Goal: Information Seeking & Learning: Find specific fact

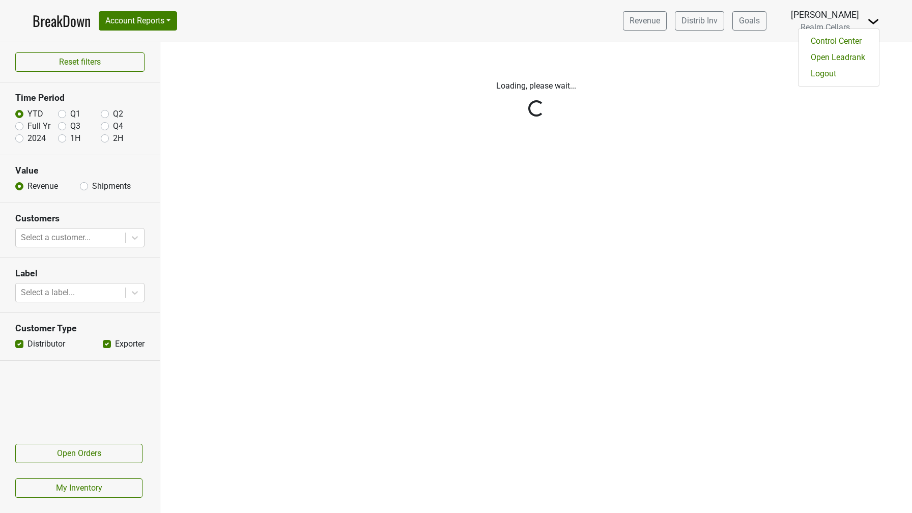
click at [838, 84] on div "Control Center Open Leadrank Logout" at bounding box center [838, 57] width 81 height 58
click at [838, 81] on div "Filters Loading, please wait..." at bounding box center [536, 277] width 752 height 471
click at [869, 19] on img at bounding box center [873, 21] width 12 height 12
click at [845, 72] on link "Logout" at bounding box center [838, 74] width 80 height 16
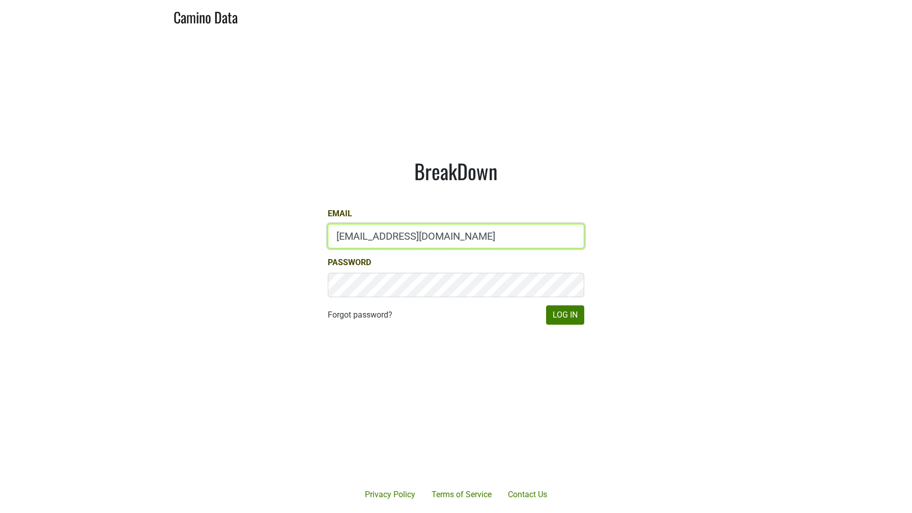
click at [394, 245] on input "mcapista@realmcellars.com" at bounding box center [456, 236] width 256 height 24
type input "jill@matthiasson.com"
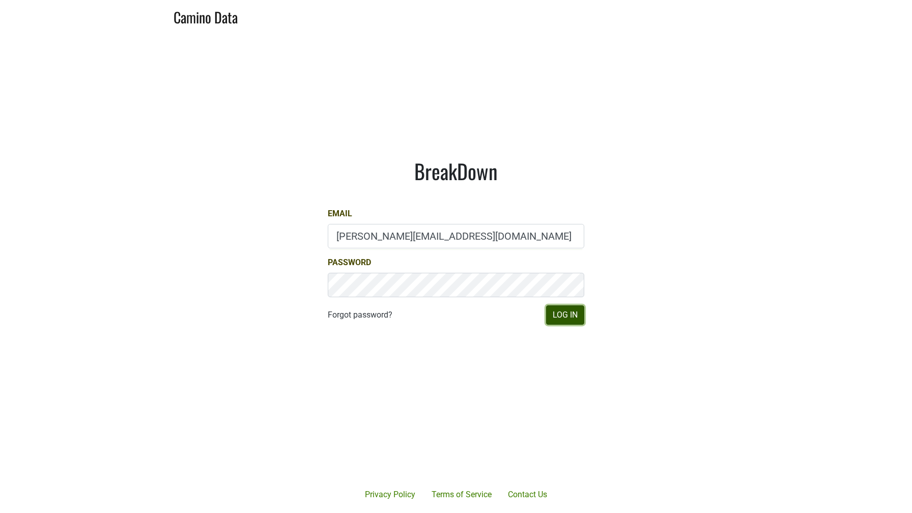
click at [553, 314] on button "Log In" at bounding box center [565, 314] width 38 height 19
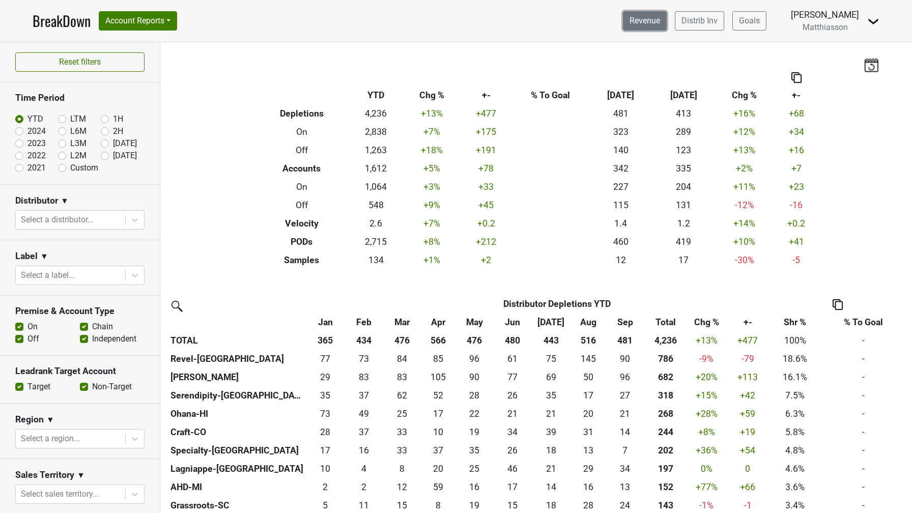
click at [651, 24] on link "Revenue" at bounding box center [645, 20] width 44 height 19
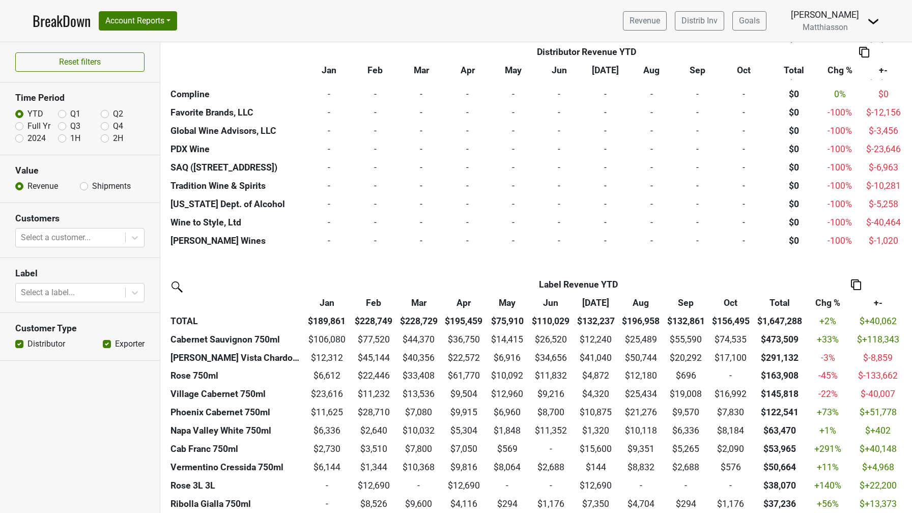
scroll to position [1323, 0]
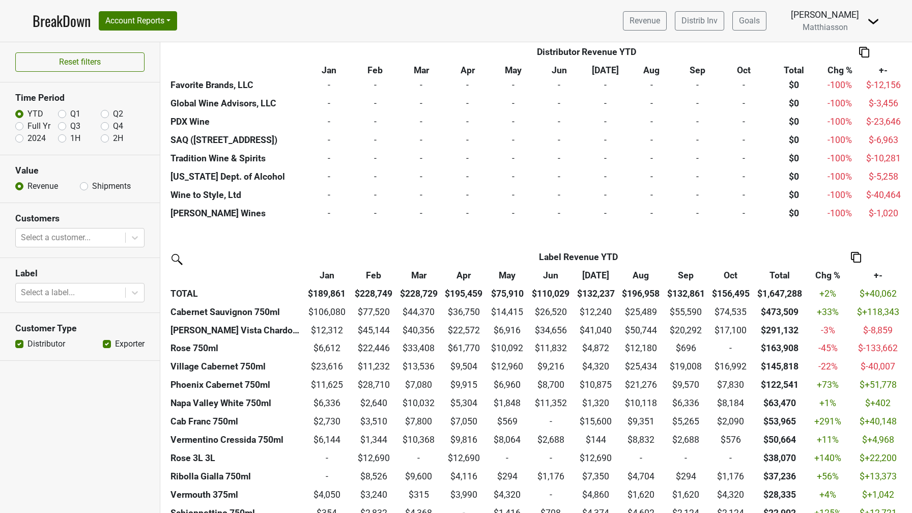
click at [178, 260] on img at bounding box center [176, 258] width 16 height 16
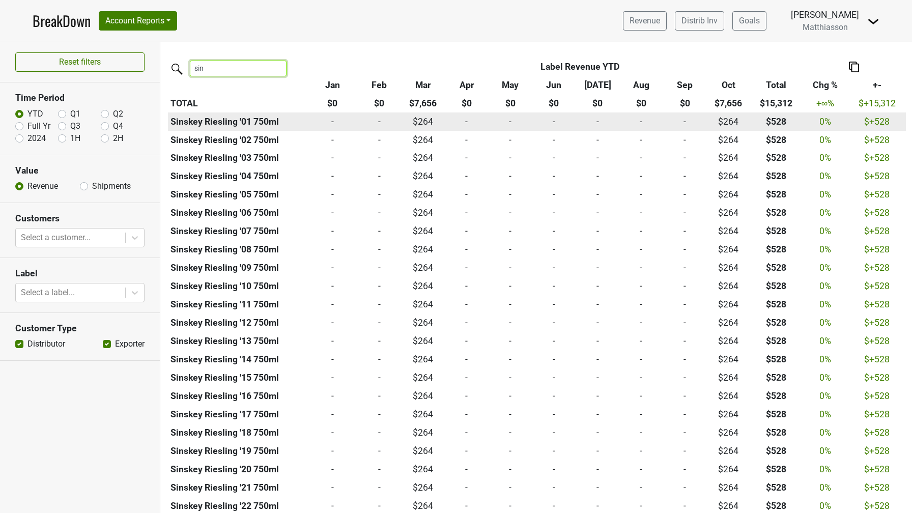
scroll to position [1509, 0]
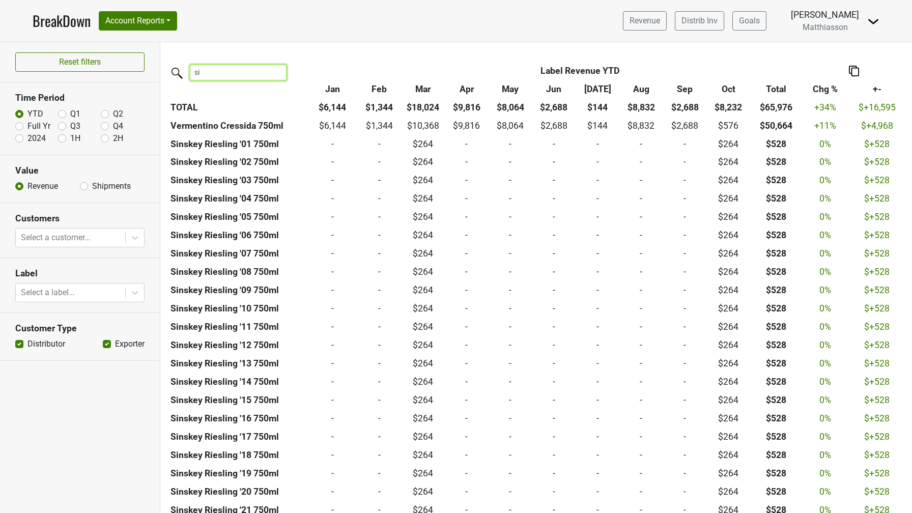
type input "s"
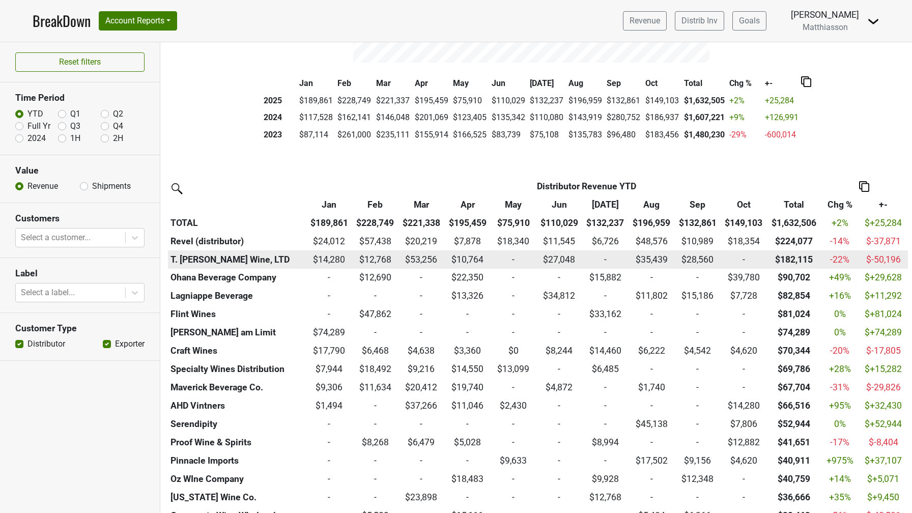
scroll to position [195, 0]
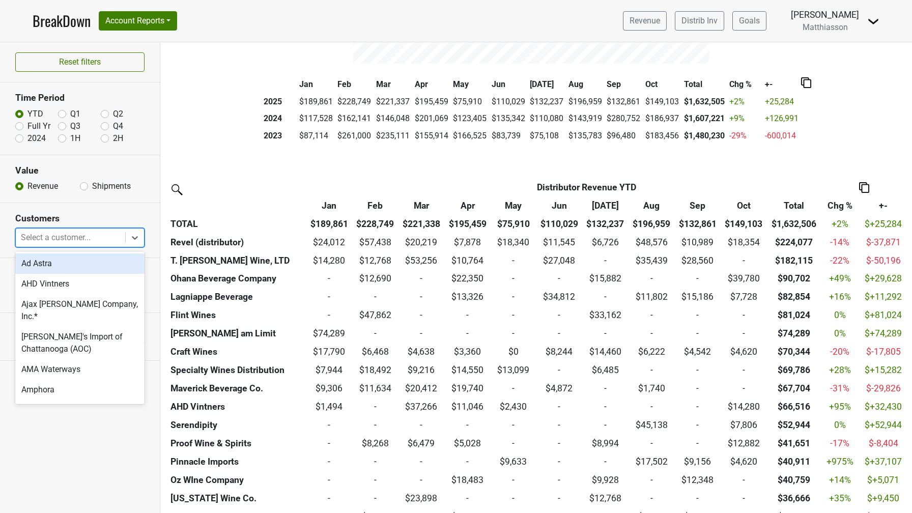
click at [66, 236] on div at bounding box center [70, 238] width 99 height 14
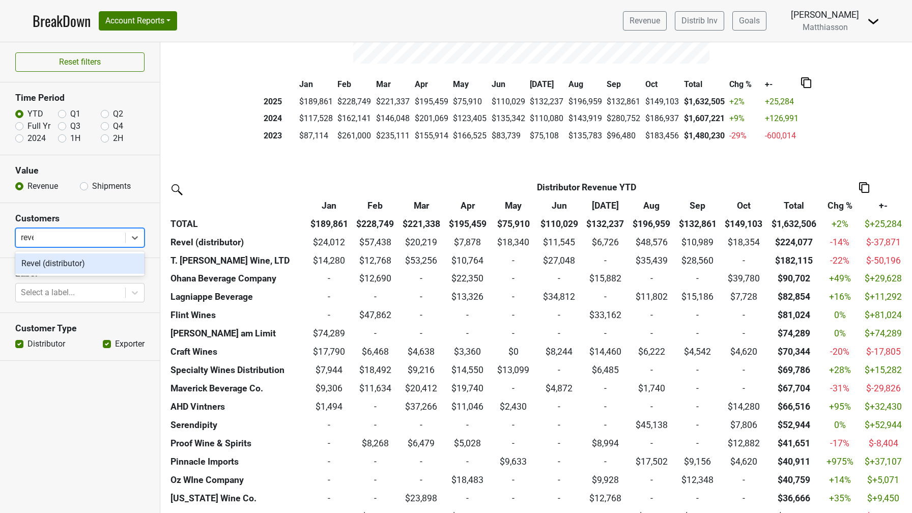
type input "revel"
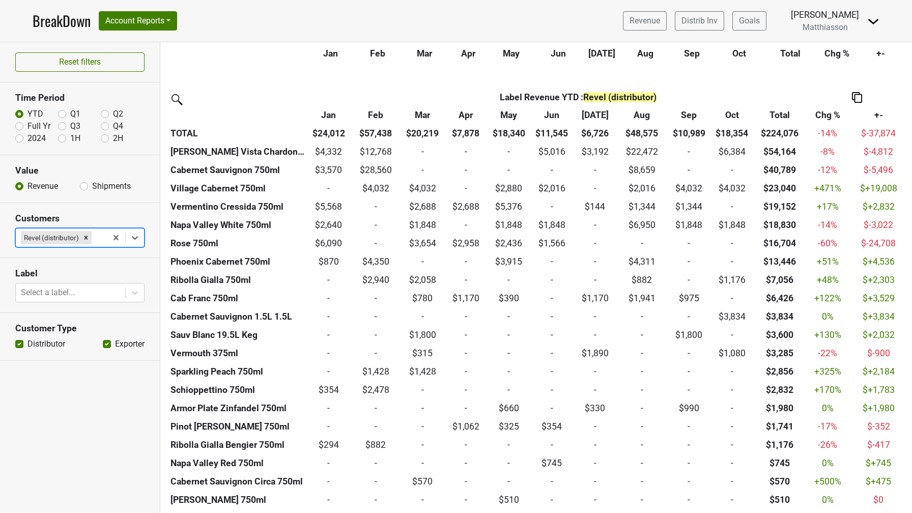
scroll to position [0, 0]
